Goal: Task Accomplishment & Management: Use online tool/utility

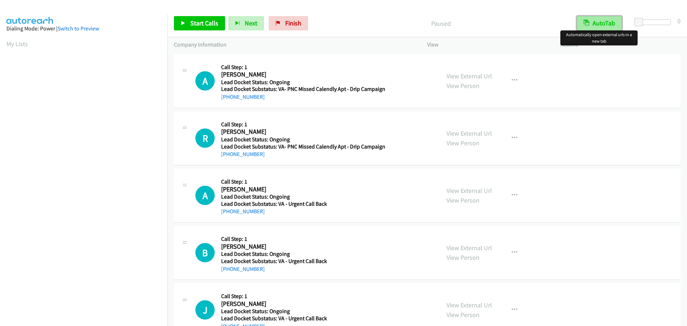
click at [586, 27] on button "AutoTab" at bounding box center [599, 23] width 45 height 14
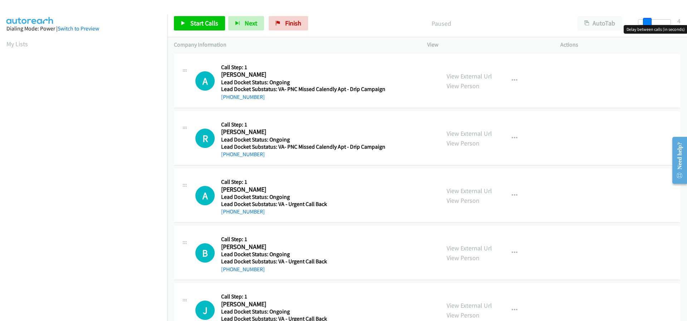
drag, startPoint x: 639, startPoint y: 25, endPoint x: 647, endPoint y: 24, distance: 8.7
click at [647, 24] on span at bounding box center [647, 22] width 9 height 9
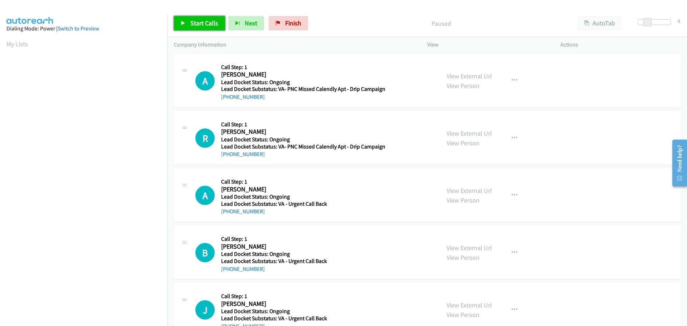
click at [214, 24] on span "Start Calls" at bounding box center [204, 23] width 28 height 8
drag, startPoint x: 260, startPoint y: 99, endPoint x: 229, endPoint y: 98, distance: 31.9
click at [229, 98] on div "+1 760-889-1061" at bounding box center [303, 97] width 164 height 9
copy link "760-889-1061"
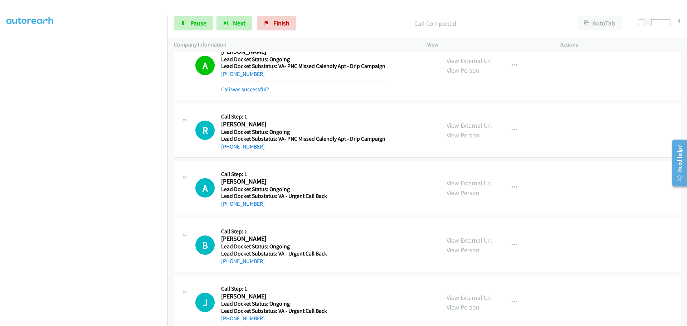
scroll to position [36, 0]
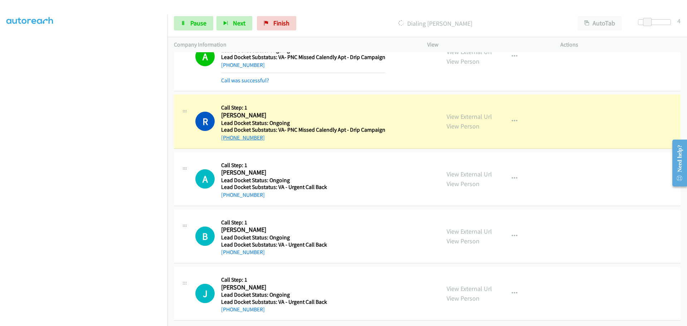
drag, startPoint x: 270, startPoint y: 134, endPoint x: 229, endPoint y: 135, distance: 41.5
click at [229, 135] on div "+1 707-991-9016" at bounding box center [303, 137] width 164 height 9
copy link "707-991-9016"
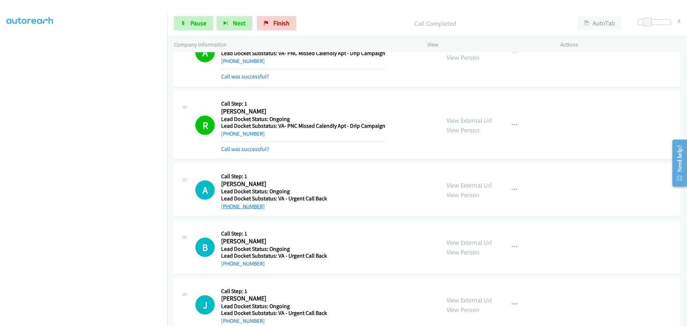
drag, startPoint x: 271, startPoint y: 195, endPoint x: 229, endPoint y: 205, distance: 43.8
click at [229, 205] on div "+1 440-503-1145" at bounding box center [302, 206] width 162 height 9
copy link "440-503-1145"
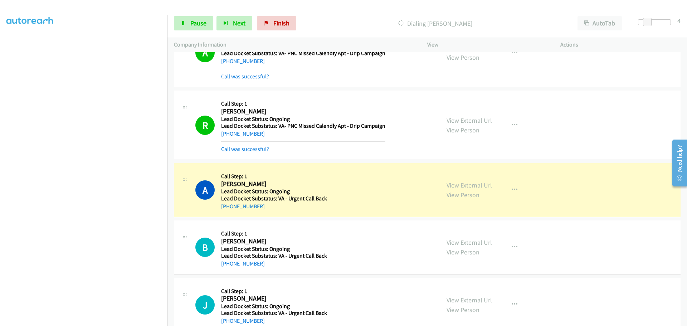
copy link "440-503-1145"
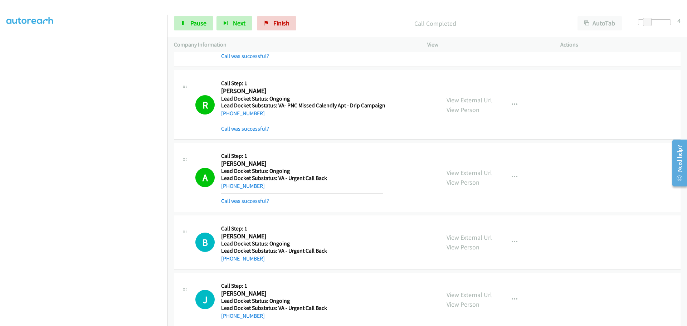
scroll to position [68, 0]
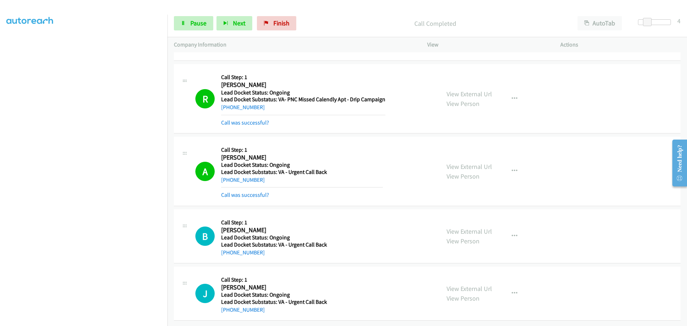
drag, startPoint x: 263, startPoint y: 249, endPoint x: 228, endPoint y: 255, distance: 35.2
click at [228, 255] on div "B Callback Scheduled Call Step: 1 Bryan Morcom America/Chicago Lead Docket Stat…" at bounding box center [427, 236] width 507 height 54
copy link "612-702-2463"
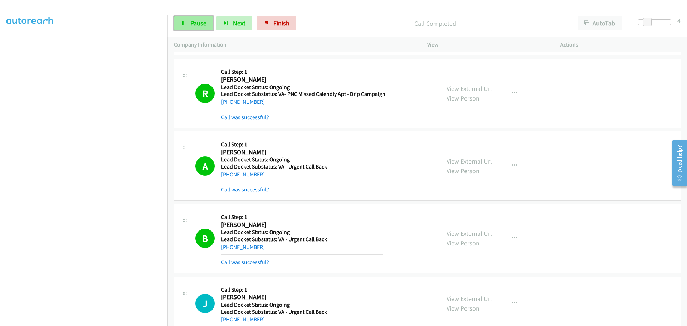
click at [199, 24] on span "Pause" at bounding box center [198, 23] width 16 height 8
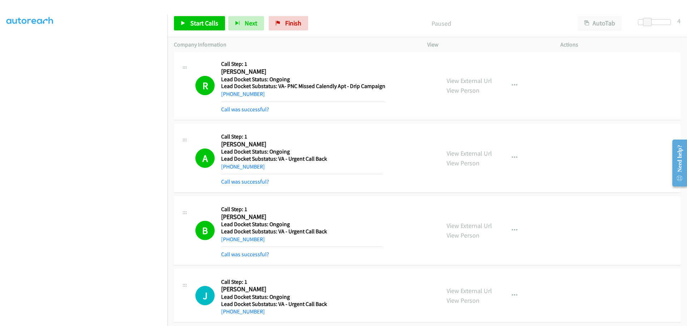
scroll to position [83, 0]
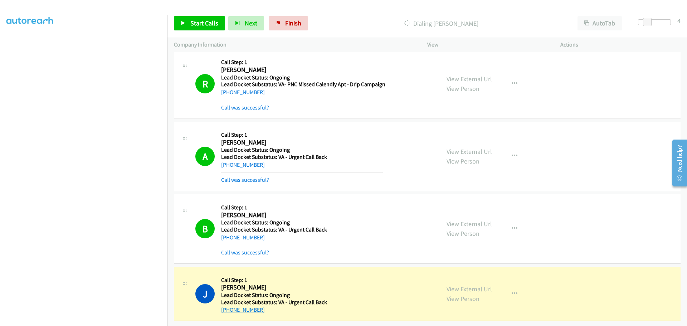
drag, startPoint x: 264, startPoint y: 306, endPoint x: 228, endPoint y: 306, distance: 36.1
click at [228, 306] on div "+1 405-885-2845" at bounding box center [302, 310] width 162 height 9
copy link "405-885-2845"
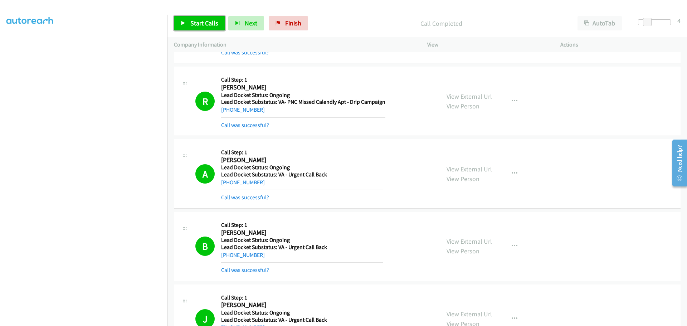
click at [212, 23] on span "Start Calls" at bounding box center [204, 23] width 28 height 8
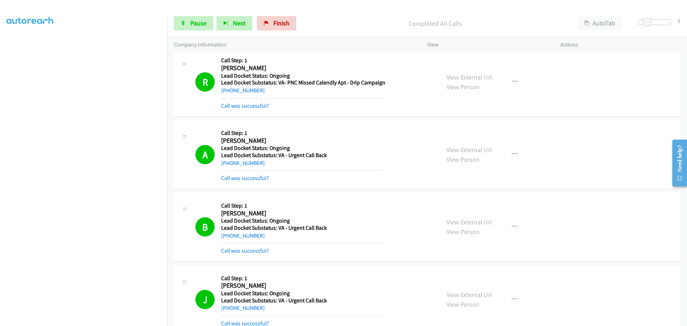
scroll to position [121, 0]
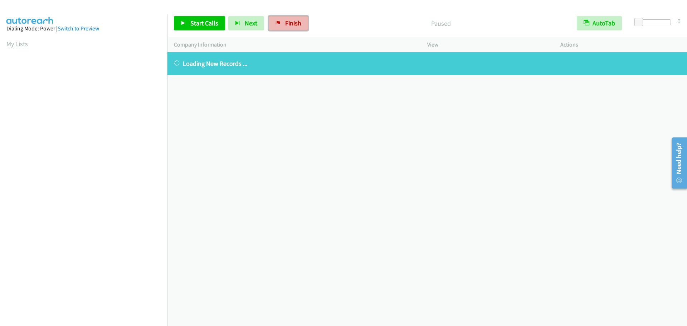
click at [288, 24] on span "Finish" at bounding box center [293, 23] width 16 height 8
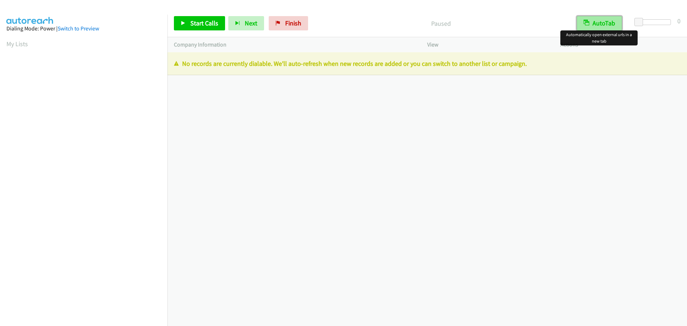
click at [602, 25] on button "AutoTab" at bounding box center [599, 23] width 45 height 14
click at [591, 28] on button "AutoTab" at bounding box center [599, 23] width 44 height 14
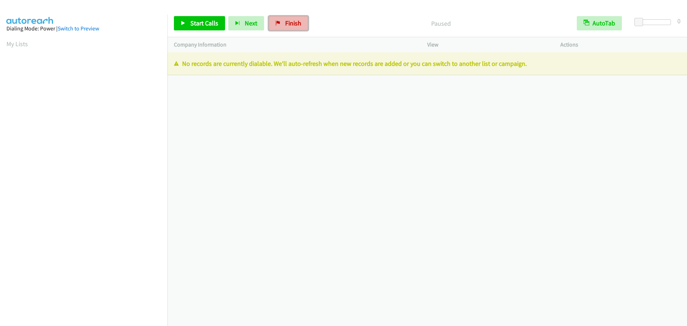
click at [280, 27] on link "Finish" at bounding box center [288, 23] width 39 height 14
